Goal: Check status: Check status

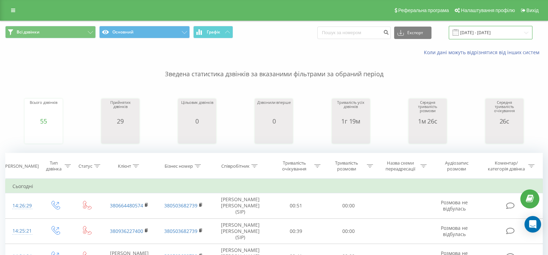
click at [479, 32] on input "[DATE] - [DATE]" at bounding box center [490, 32] width 84 height 13
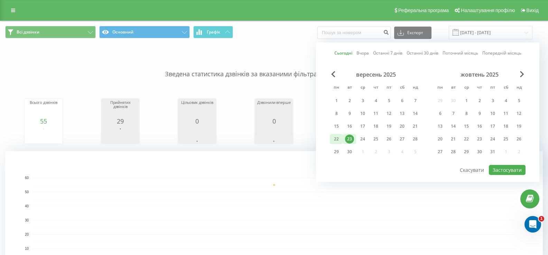
click at [338, 140] on div "22" at bounding box center [336, 139] width 9 height 9
click at [347, 139] on div "23" at bounding box center [349, 139] width 9 height 9
click at [502, 167] on button "Застосувати" at bounding box center [507, 170] width 37 height 10
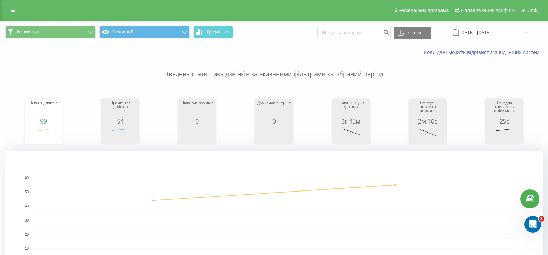
click at [476, 31] on input "[DATE] - [DATE]" at bounding box center [490, 32] width 84 height 13
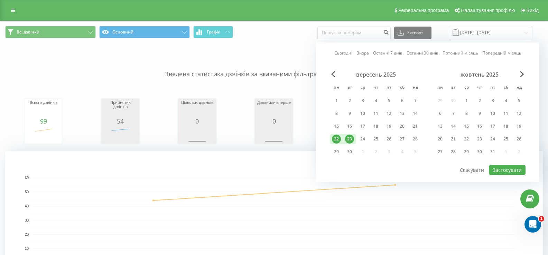
click at [356, 142] on div "23" at bounding box center [349, 139] width 13 height 10
click at [505, 169] on button "Застосувати" at bounding box center [507, 170] width 37 height 10
type input "[DATE] - [DATE]"
